Goal: Information Seeking & Learning: Learn about a topic

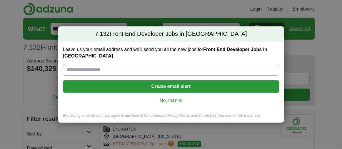
click at [333, 65] on div "7,132 Front End Developer Jobs in US Leave us your email address and we'll send…" at bounding box center [171, 74] width 342 height 149
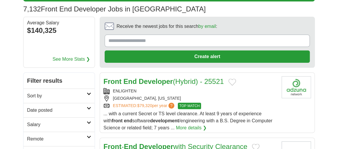
scroll to position [38, 0]
click at [89, 107] on icon at bounding box center [89, 108] width 4 height 3
click at [56, 123] on link "Last 24 hours" at bounding box center [59, 124] width 64 height 7
click at [50, 122] on link "Last 24 hours" at bounding box center [59, 124] width 64 height 7
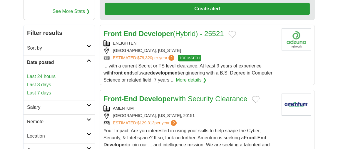
scroll to position [88, 0]
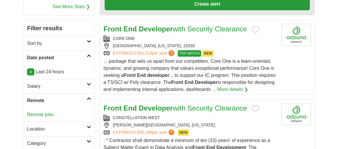
click at [47, 113] on link "Remote jobs" at bounding box center [40, 114] width 26 height 5
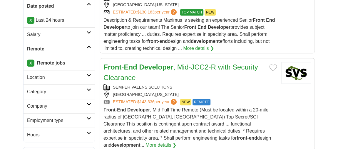
scroll to position [143, 0]
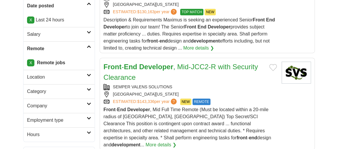
click at [87, 74] on icon at bounding box center [89, 75] width 4 height 3
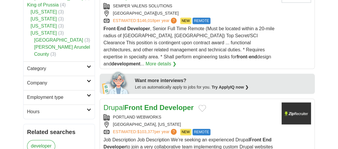
scroll to position [322, 0]
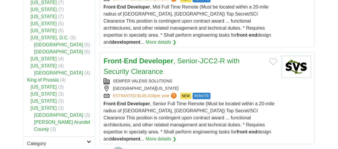
scroll to position [245, 0]
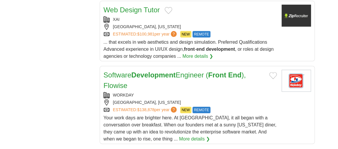
scroll to position [884, 0]
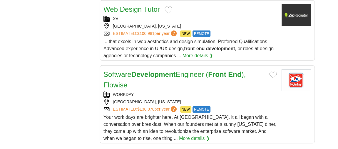
click at [179, 135] on link "More details ❯" at bounding box center [194, 138] width 31 height 7
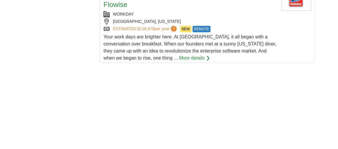
scroll to position [962, 0]
